Goal: Task Accomplishment & Management: Complete application form

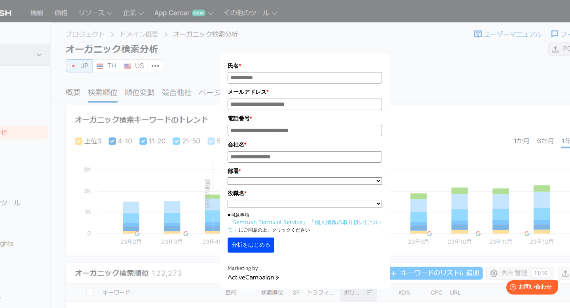
click at [193, 235] on div "氏名 * メールアドレス * 電話番号 * 会社名 * *" at bounding box center [305, 149] width 396 height 279
